Goal: Navigation & Orientation: Find specific page/section

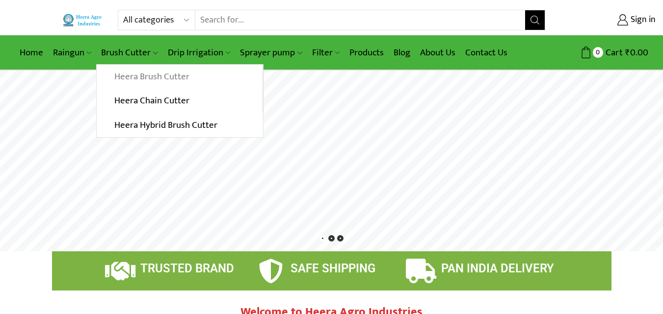
scroll to position [18, 0]
click at [138, 75] on link "Heera Brush Cutter" at bounding box center [179, 77] width 165 height 25
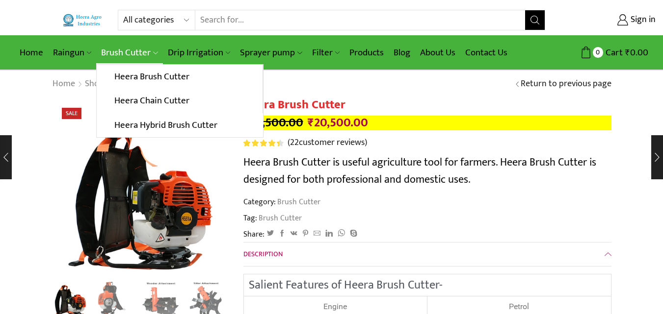
scroll to position [18, 0]
click at [145, 121] on link "Heera Hybrid Brush Cutter" at bounding box center [180, 125] width 166 height 25
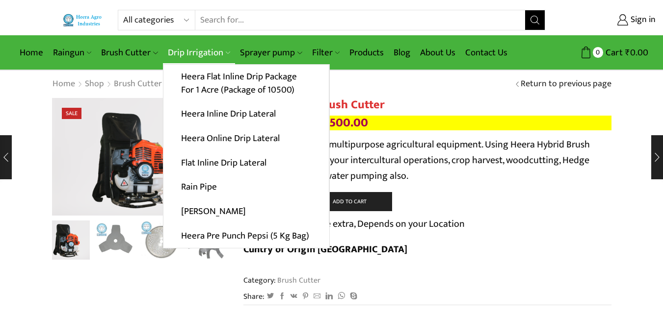
click at [195, 47] on link "Drip Irrigation" at bounding box center [199, 52] width 72 height 23
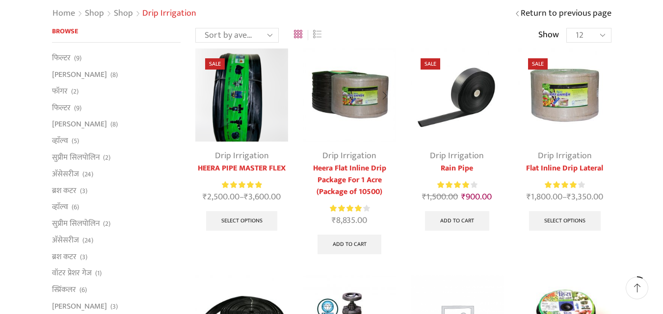
scroll to position [70, 0]
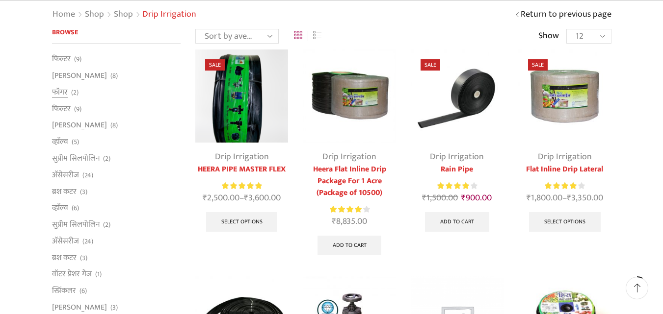
click at [171, 84] on li "फॉगर (2)" at bounding box center [116, 92] width 129 height 17
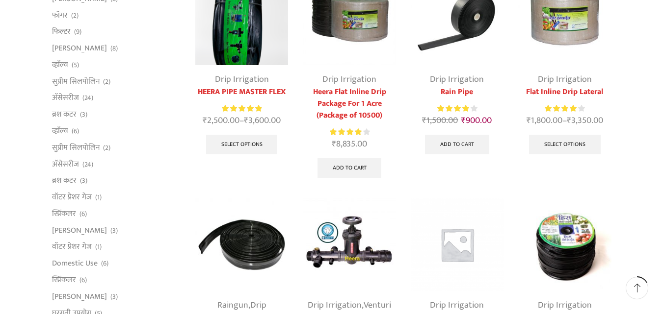
scroll to position [148, 0]
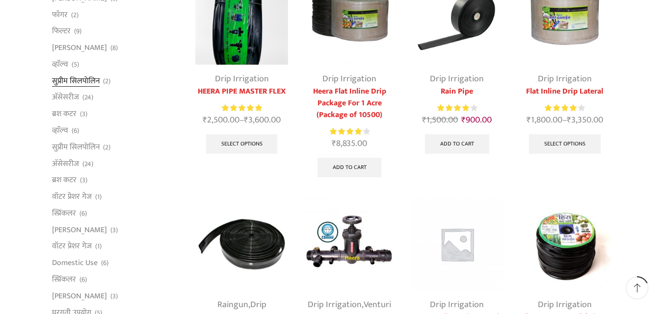
click at [90, 82] on link "सुप्रीम सिलपोलिन" at bounding box center [76, 81] width 48 height 17
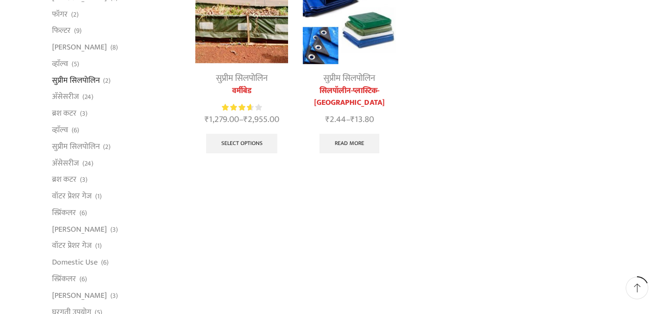
scroll to position [150, 0]
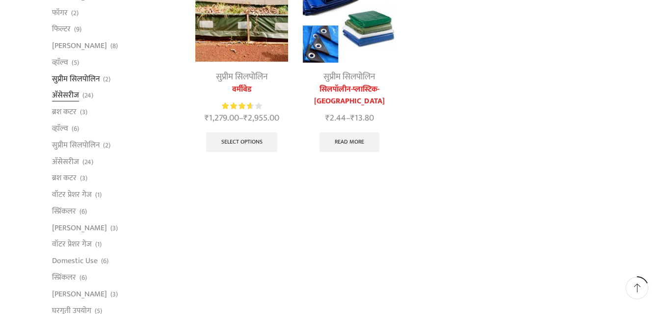
click at [70, 92] on link "अ‍ॅसेसरीज" at bounding box center [65, 95] width 27 height 17
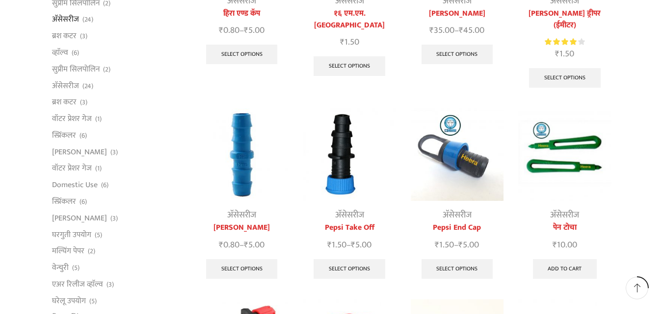
scroll to position [209, 0]
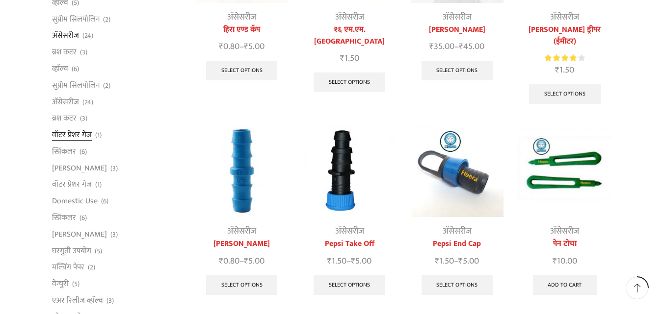
click at [70, 130] on link "वॉटर प्रेशर गेज" at bounding box center [72, 135] width 40 height 17
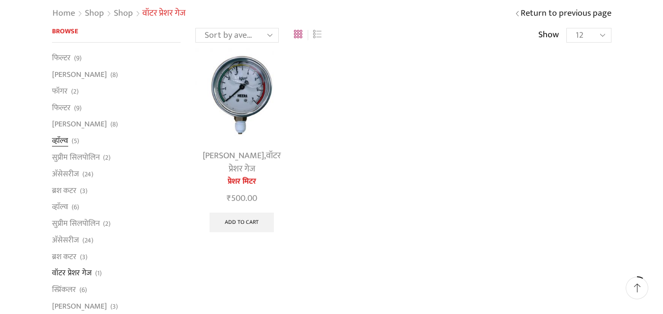
scroll to position [71, 0]
click at [91, 155] on link "सुप्रीम सिलपोलिन" at bounding box center [76, 157] width 48 height 17
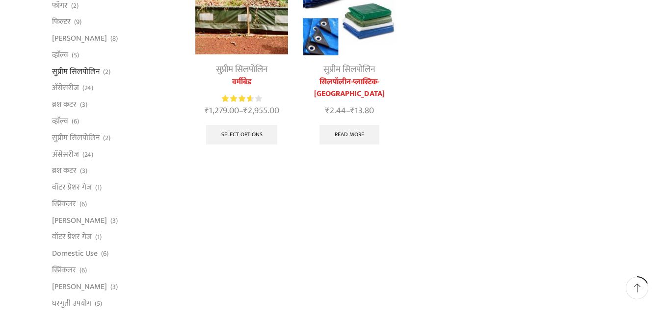
scroll to position [157, 0]
click at [69, 252] on link "Domestic Use" at bounding box center [75, 253] width 46 height 17
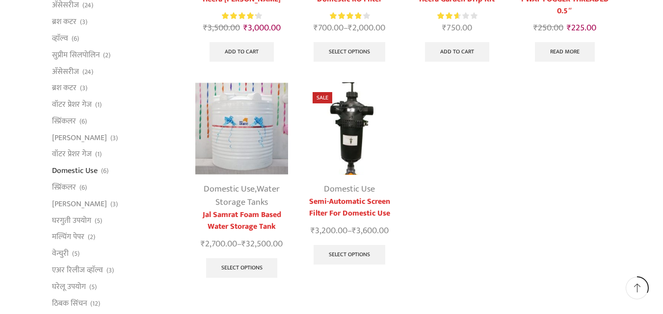
scroll to position [268, 0]
